Goal: Check status: Check status

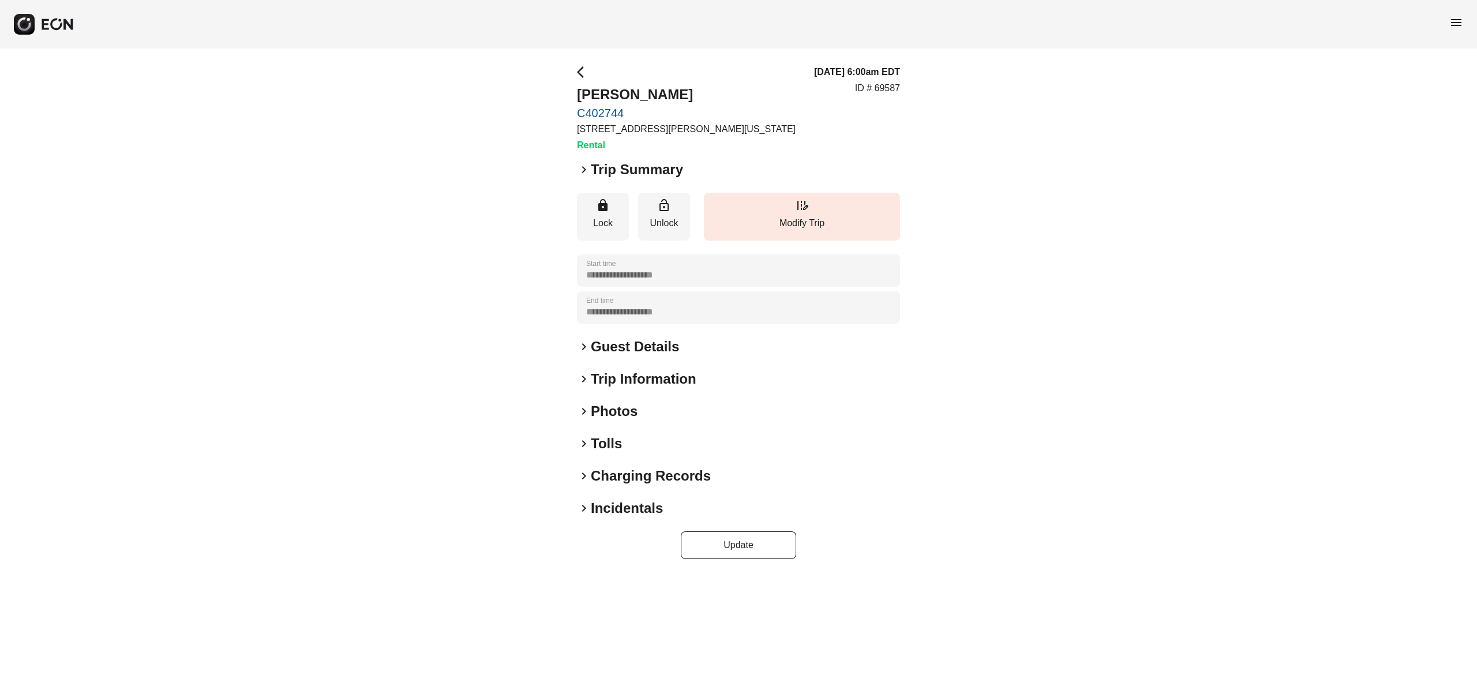
click at [610, 409] on h2 "Photos" at bounding box center [614, 411] width 47 height 18
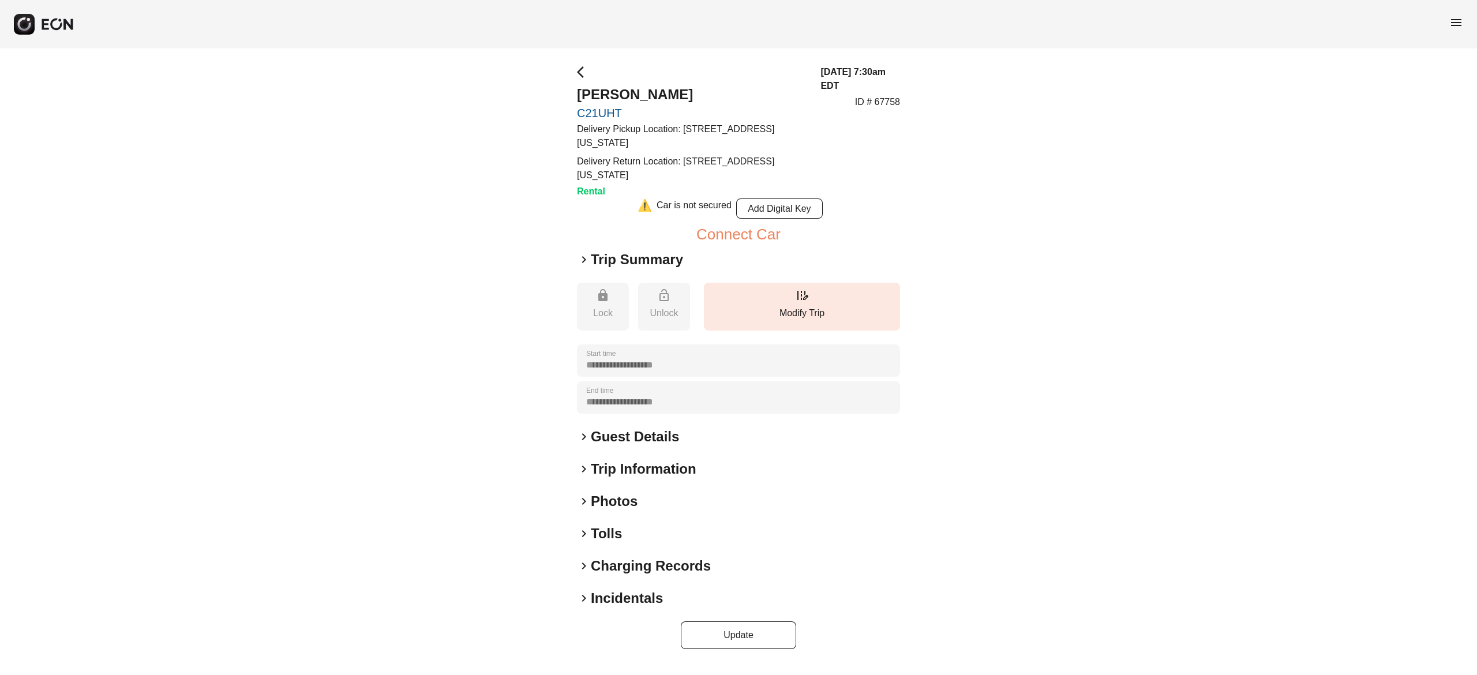
click at [619, 507] on h2 "Photos" at bounding box center [614, 501] width 47 height 18
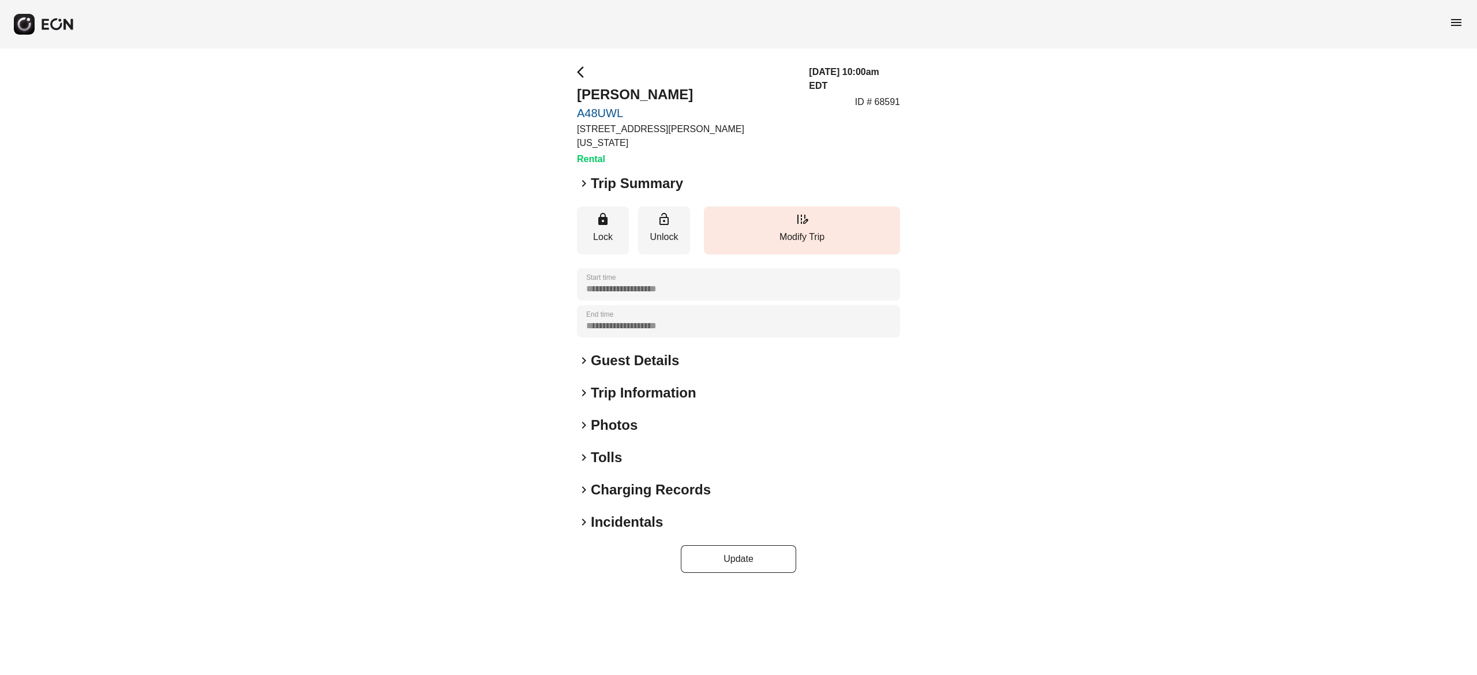
click at [610, 416] on h2 "Photos" at bounding box center [614, 425] width 47 height 18
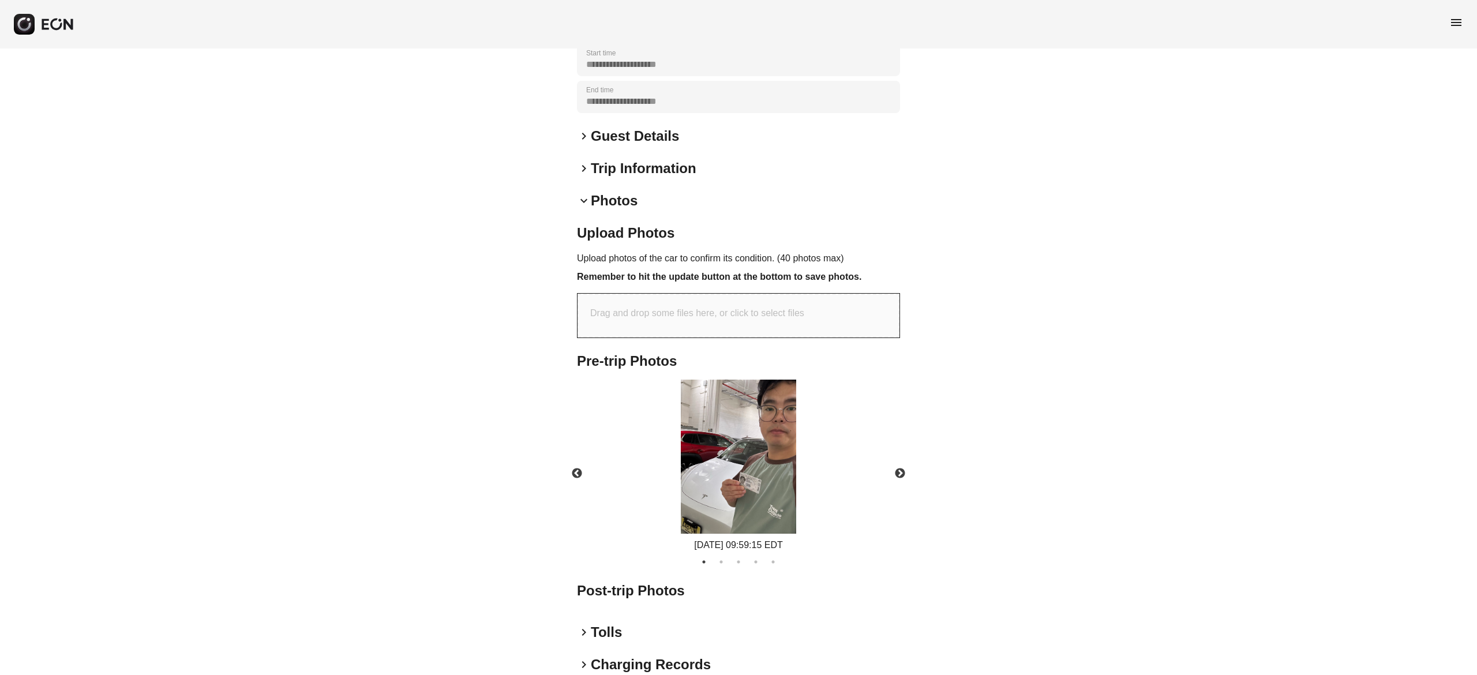
scroll to position [231, 0]
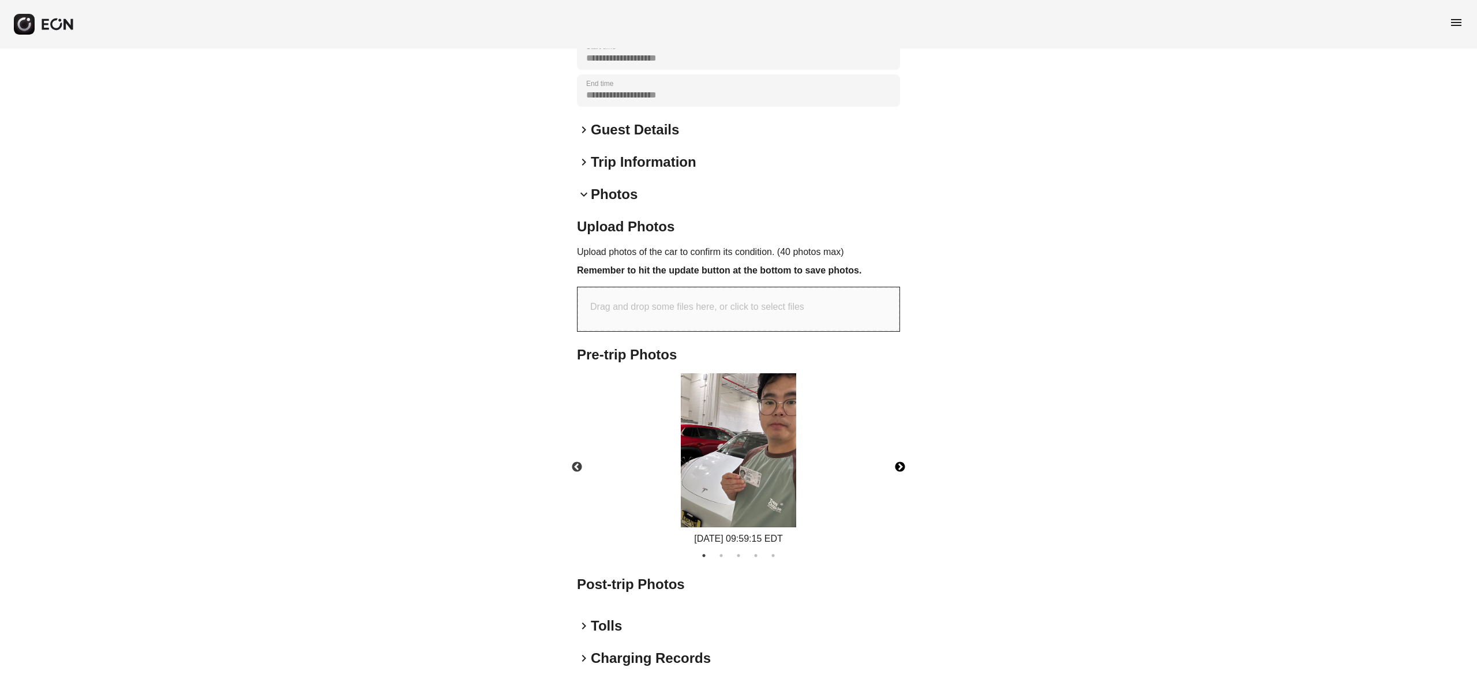
click at [900, 452] on button "Next" at bounding box center [900, 467] width 40 height 40
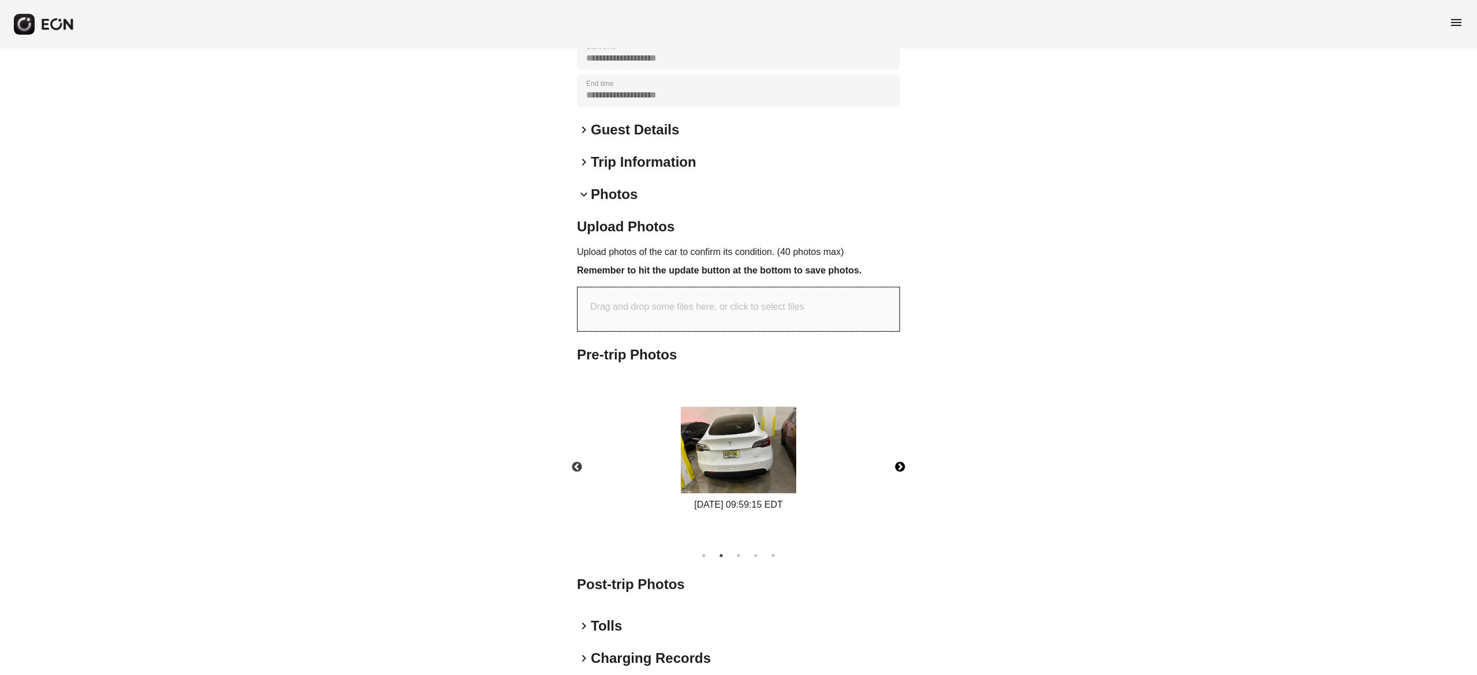
click at [900, 452] on button "Next" at bounding box center [900, 467] width 40 height 40
